Goal: Entertainment & Leisure: Browse casually

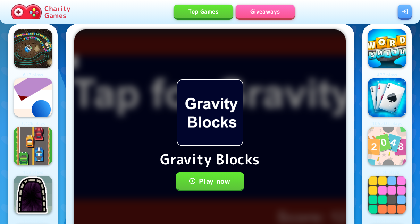
scroll to position [10, 0]
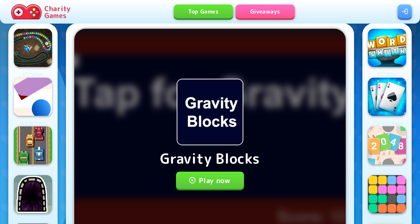
click at [213, 173] on button "Play now" at bounding box center [210, 180] width 68 height 17
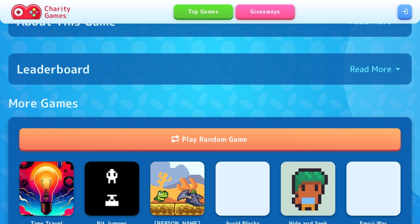
scroll to position [356, 0]
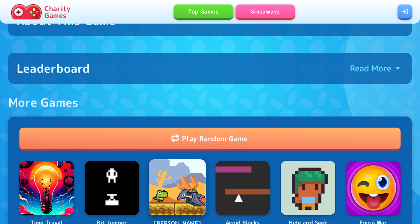
click at [183, 164] on img at bounding box center [177, 187] width 57 height 57
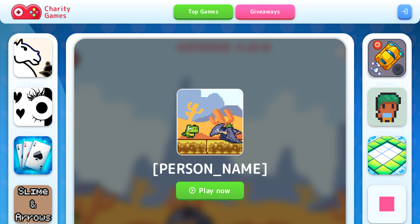
click at [225, 184] on button "Play now" at bounding box center [210, 190] width 68 height 17
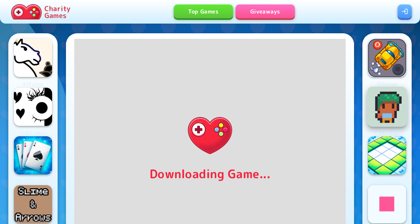
click at [384, 103] on img at bounding box center [387, 106] width 40 height 40
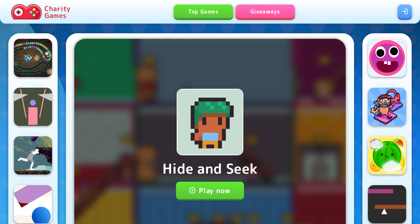
click at [234, 182] on button "Play now" at bounding box center [210, 190] width 68 height 17
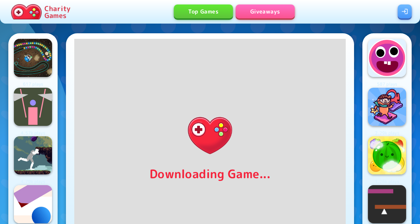
click at [332, 15] on div "Top Games Giveaways" at bounding box center [235, 12] width 324 height 15
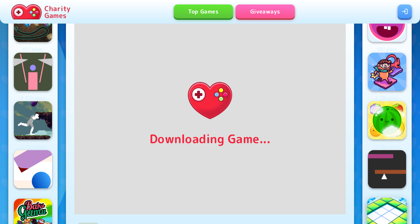
scroll to position [69, 0]
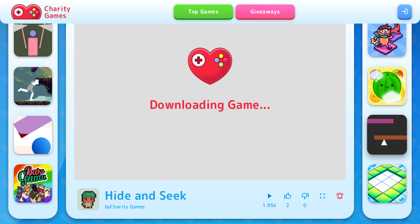
click at [402, 118] on div "587 plays 2.29k plays 1.26k plays 278 plays 2.04k plays" at bounding box center [386, 91] width 49 height 255
click at [391, 121] on img at bounding box center [387, 135] width 40 height 40
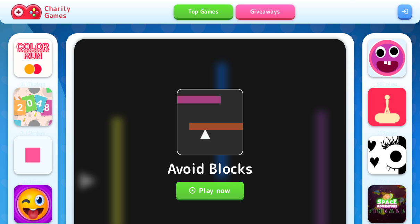
click at [202, 182] on button "Play now" at bounding box center [210, 190] width 68 height 17
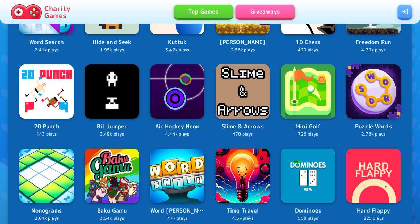
scroll to position [521, 0]
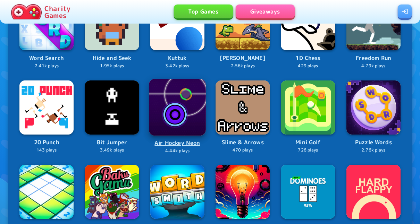
click at [172, 79] on img at bounding box center [177, 107] width 57 height 57
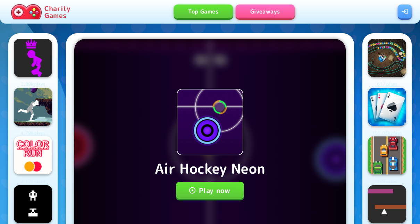
click at [234, 191] on div "Air Hockey Neon Play now" at bounding box center [209, 144] width 271 height 211
click at [238, 183] on button "Play now" at bounding box center [210, 190] width 68 height 17
